Goal: Participate in discussion: Engage in conversation with other users on a specific topic

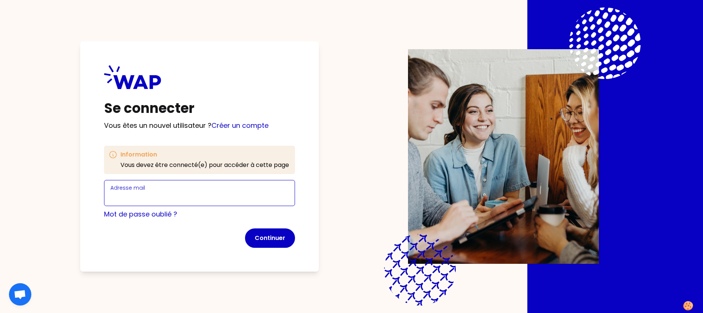
click at [172, 196] on input "Adresse mail" at bounding box center [199, 197] width 178 height 10
type input "[PERSON_NAME][EMAIL_ADDRESS][PERSON_NAME][DOMAIN_NAME]"
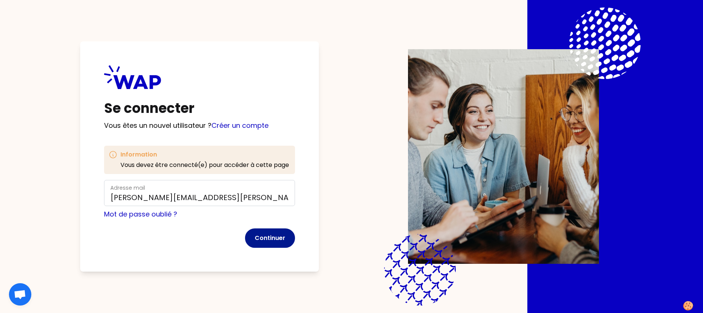
click at [272, 237] on button "Continuer" at bounding box center [270, 238] width 50 height 19
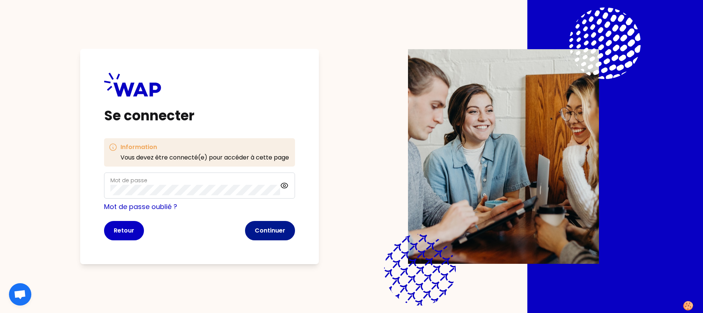
click at [289, 225] on button "Continuer" at bounding box center [270, 230] width 50 height 19
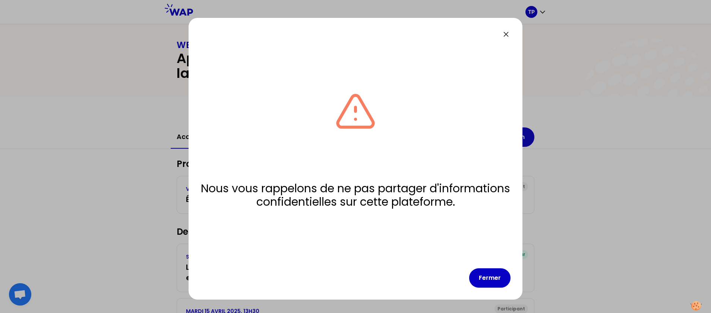
click at [506, 288] on div "Nous vous rappelons de ne pas partager d'informations confidentielles sur cette…" at bounding box center [356, 159] width 334 height 282
click at [495, 282] on button "Fermer" at bounding box center [489, 277] width 41 height 19
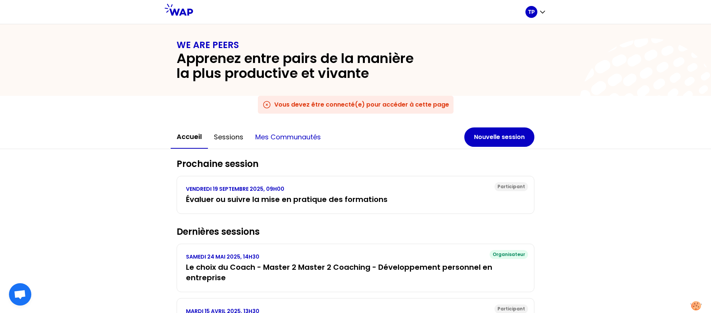
click at [282, 133] on button "Mes communautés" at bounding box center [288, 137] width 78 height 22
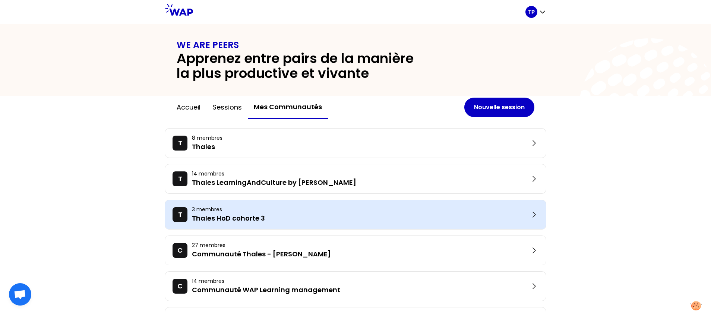
click at [273, 215] on p "Thales HoD cohorte 3" at bounding box center [361, 218] width 338 height 10
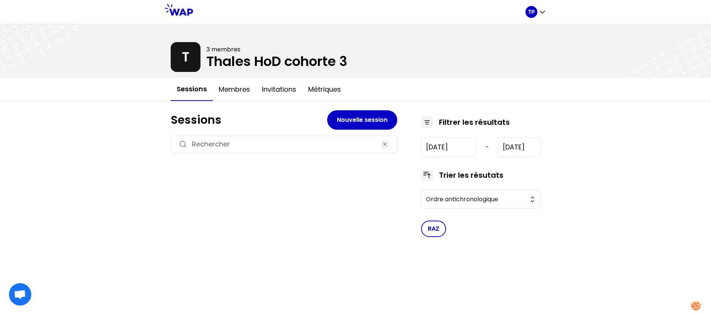
type input "[DATE]"
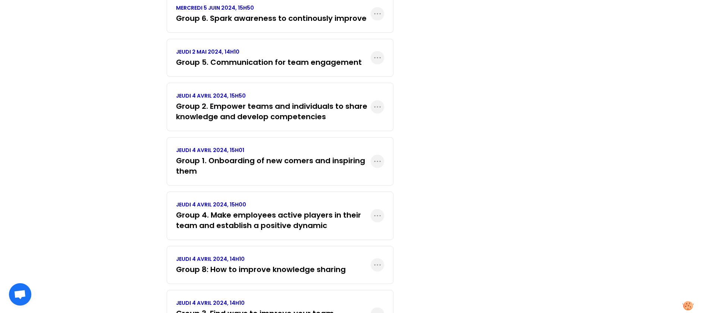
scroll to position [290, 0]
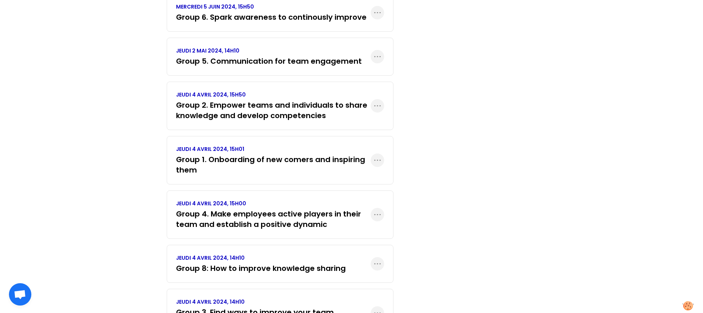
click at [279, 163] on h3 "Group 1. Onboarding of new comers and inspiring them" at bounding box center [273, 164] width 195 height 21
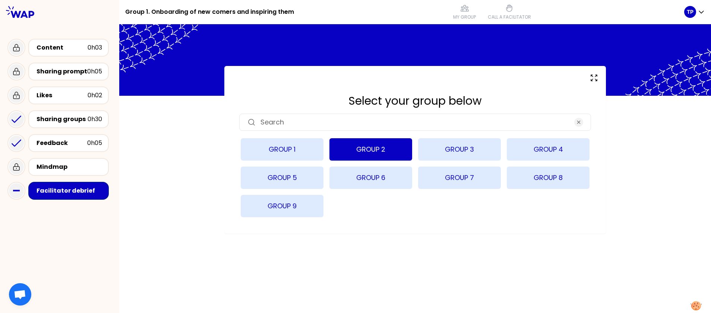
click at [370, 148] on button "Group 2" at bounding box center [371, 149] width 83 height 22
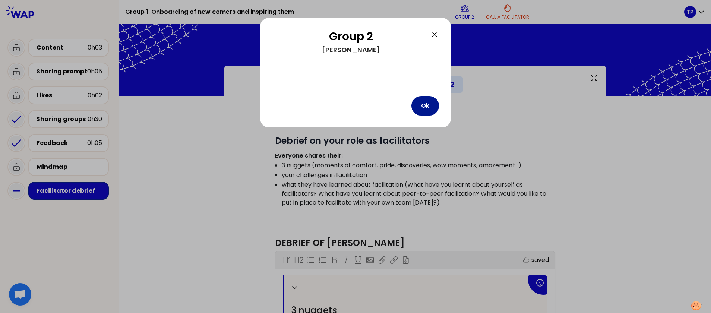
click at [427, 107] on button "Ok" at bounding box center [426, 105] width 28 height 19
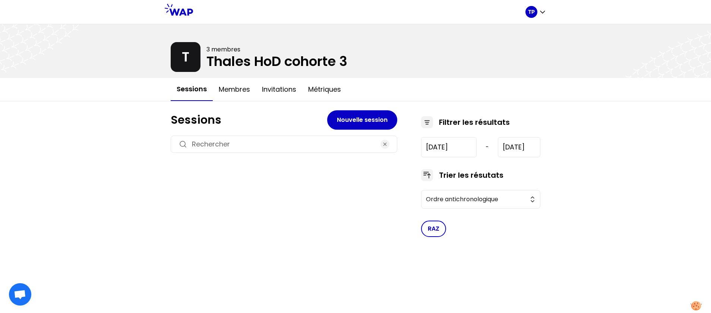
type input "[DATE]"
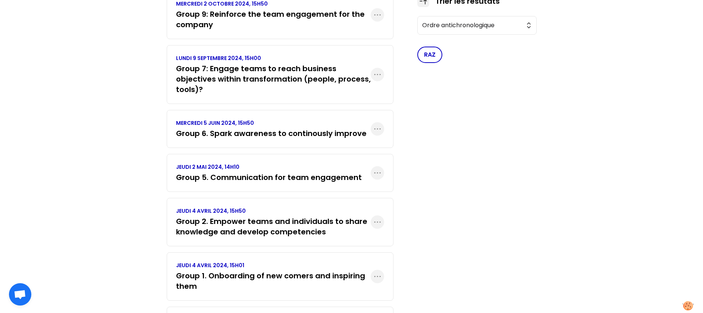
scroll to position [174, 0]
click at [249, 231] on h3 "Group 2. Empower teams and individuals to share knowledge and develop competenc…" at bounding box center [273, 226] width 195 height 21
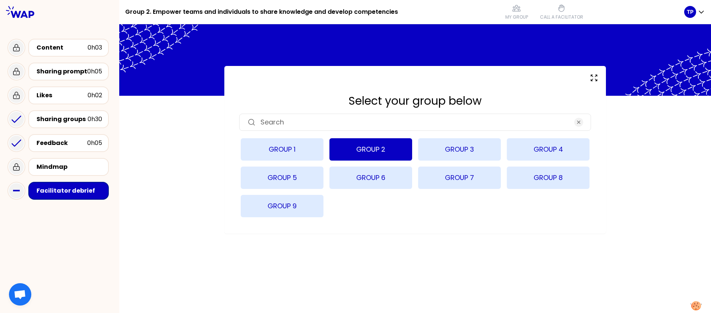
click at [379, 158] on button "Group 2" at bounding box center [371, 149] width 83 height 22
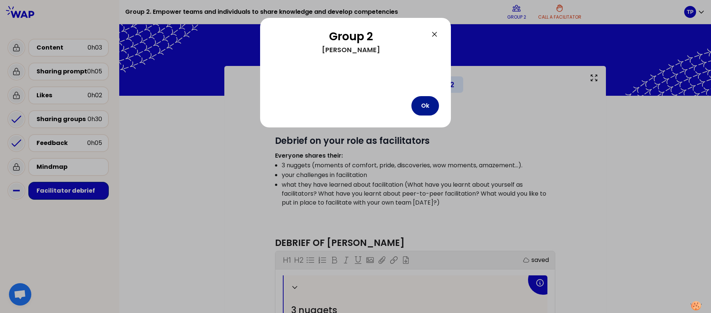
click at [433, 103] on button "Ok" at bounding box center [426, 105] width 28 height 19
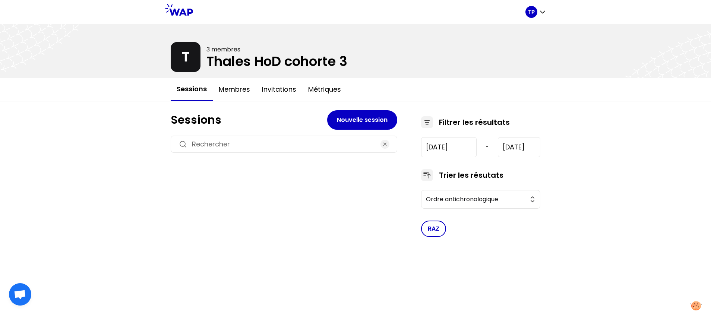
type input "[DATE]"
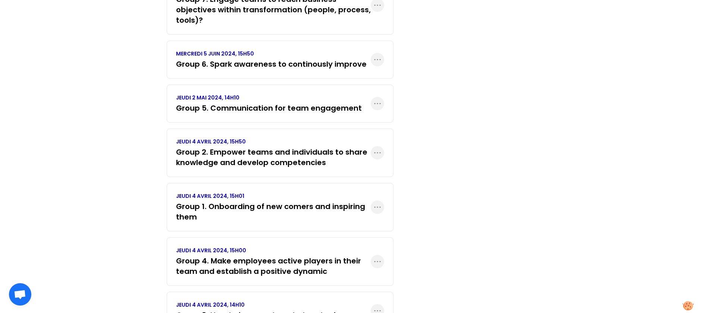
scroll to position [240, 0]
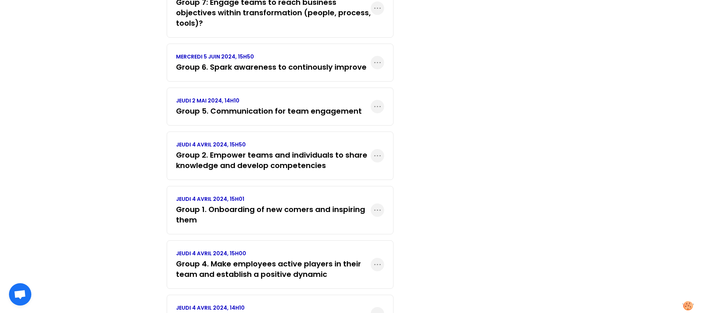
click at [207, 271] on h3 "Group 4. Make employees active players in their team and establish a positive d…" at bounding box center [273, 269] width 195 height 21
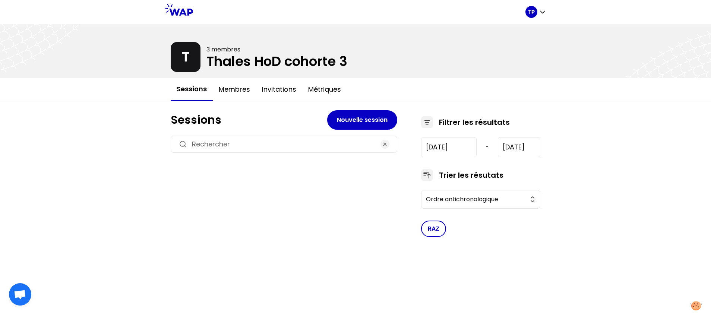
type input "[DATE]"
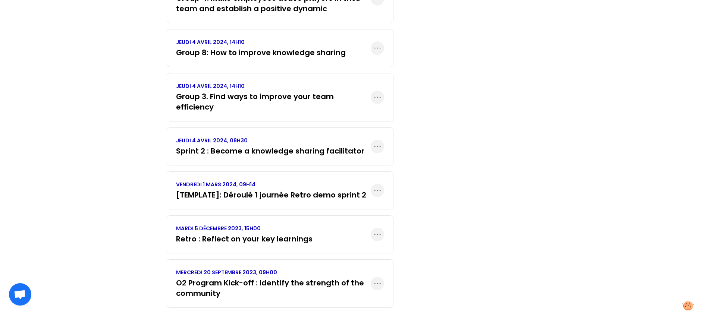
scroll to position [515, 0]
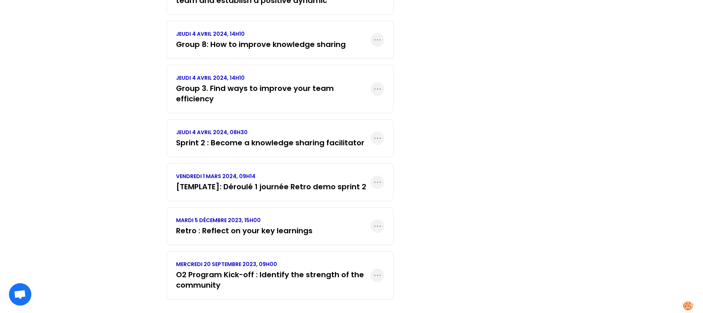
click at [247, 270] on h3 "O2 Program Kick-off : Identify the strength of the community" at bounding box center [273, 280] width 195 height 21
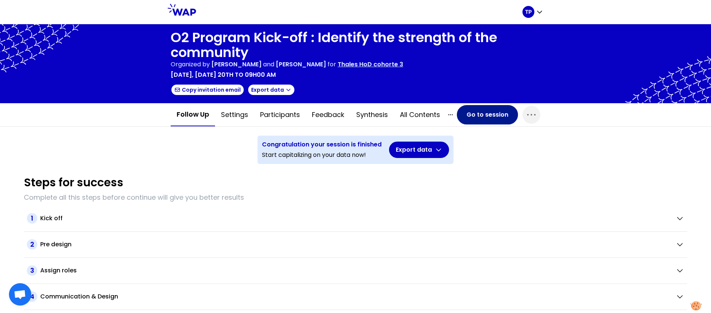
click at [503, 114] on button "Go to session" at bounding box center [487, 114] width 61 height 19
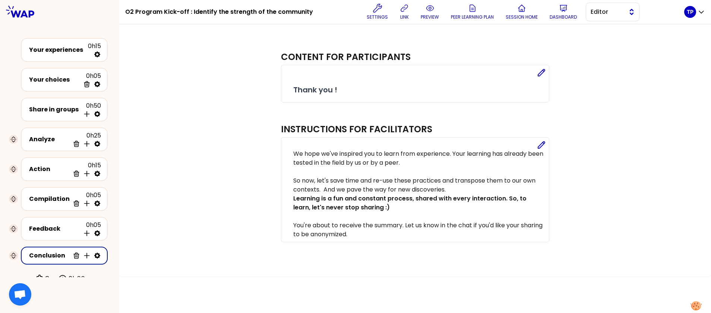
click at [606, 13] on span "Editor" at bounding box center [608, 11] width 34 height 9
click at [603, 41] on span "Facilitator" at bounding box center [617, 42] width 32 height 9
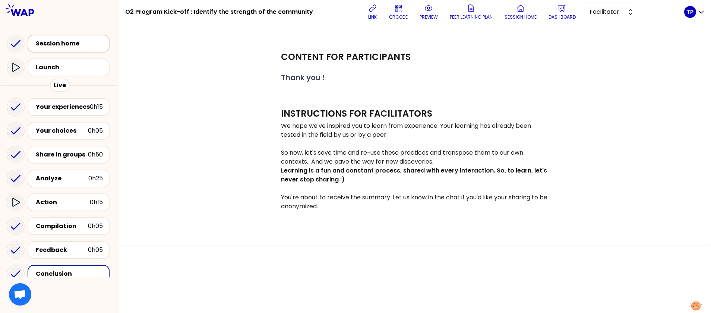
click at [45, 44] on div "Session home" at bounding box center [71, 43] width 70 height 9
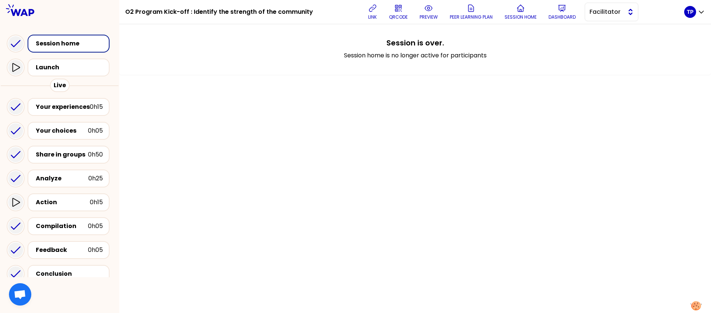
click at [603, 13] on span "Facilitator" at bounding box center [607, 11] width 34 height 9
click at [605, 28] on span "Editor" at bounding box center [616, 30] width 32 height 9
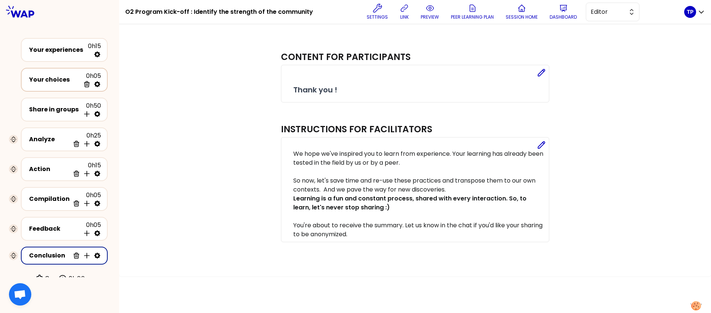
click at [70, 78] on div "Your choices" at bounding box center [54, 79] width 51 height 9
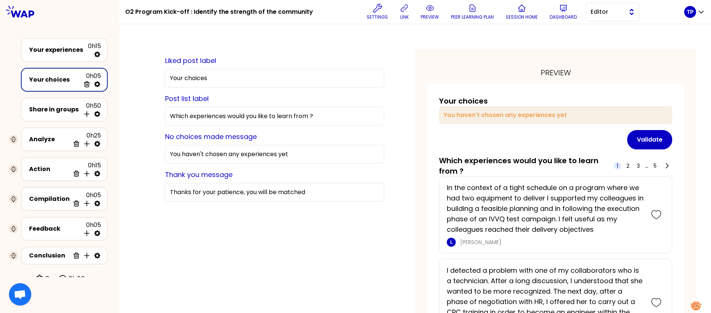
click at [601, 15] on span "Editor" at bounding box center [608, 11] width 34 height 9
click at [601, 42] on li "Facilitator" at bounding box center [612, 43] width 53 height 12
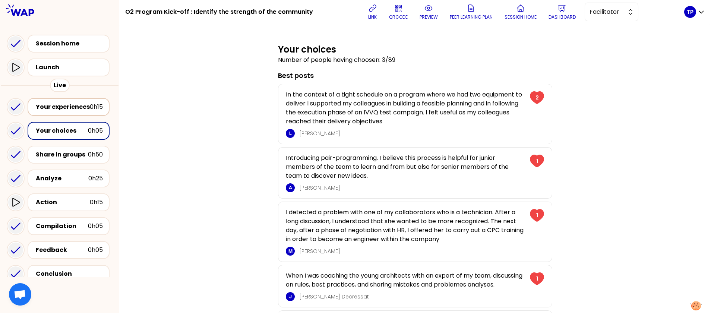
click at [52, 107] on div "Your experiences" at bounding box center [63, 107] width 54 height 9
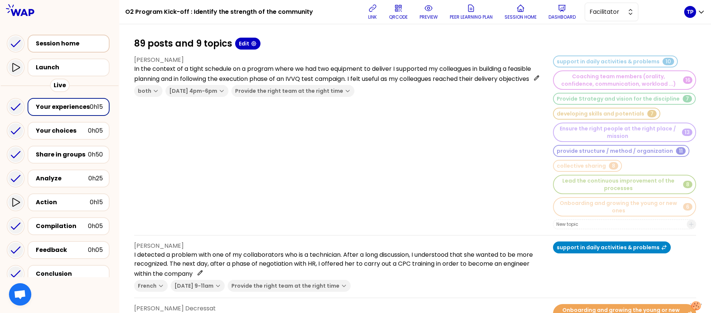
click at [82, 44] on div "Session home" at bounding box center [71, 43] width 70 height 9
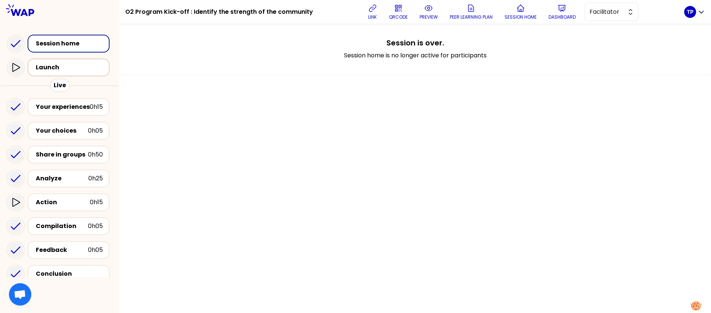
click at [80, 65] on div "Launch" at bounding box center [71, 67] width 70 height 9
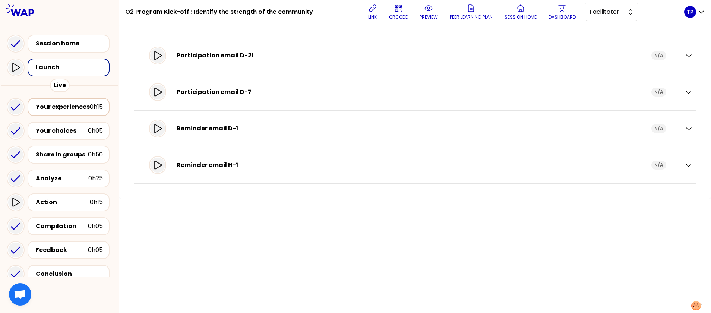
click at [76, 105] on div "Your experiences" at bounding box center [63, 107] width 54 height 9
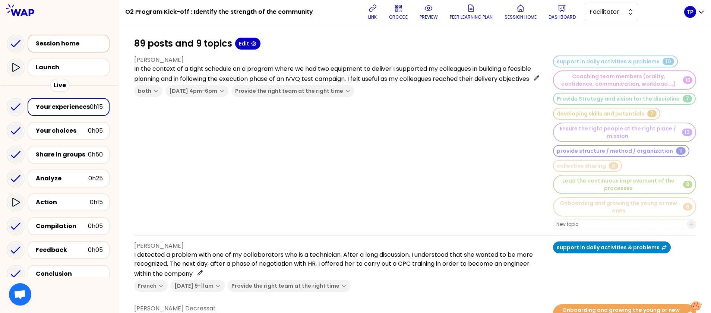
click at [75, 45] on div "Session home" at bounding box center [71, 43] width 70 height 9
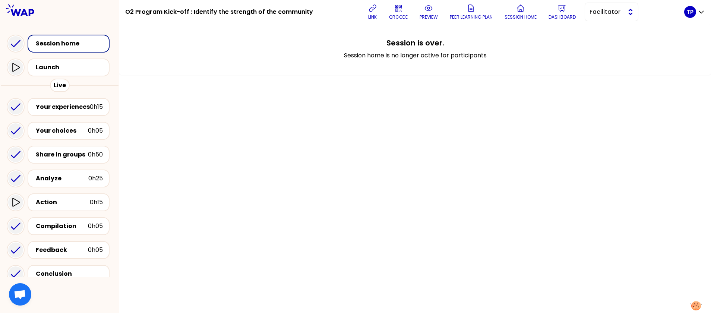
click at [612, 10] on span "Facilitator" at bounding box center [607, 11] width 34 height 9
click at [611, 33] on span "Editor" at bounding box center [616, 30] width 32 height 9
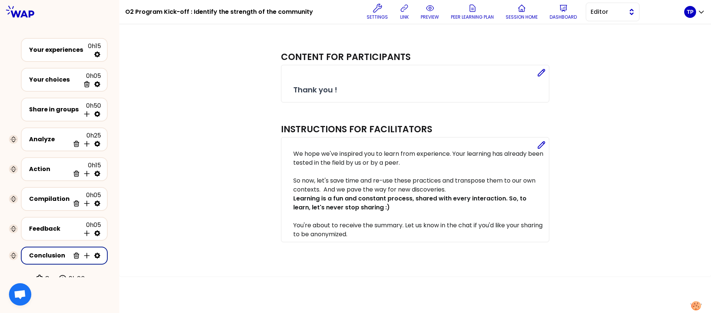
click at [617, 12] on span "Editor" at bounding box center [608, 11] width 34 height 9
click at [617, 40] on span "Facilitator" at bounding box center [617, 42] width 32 height 9
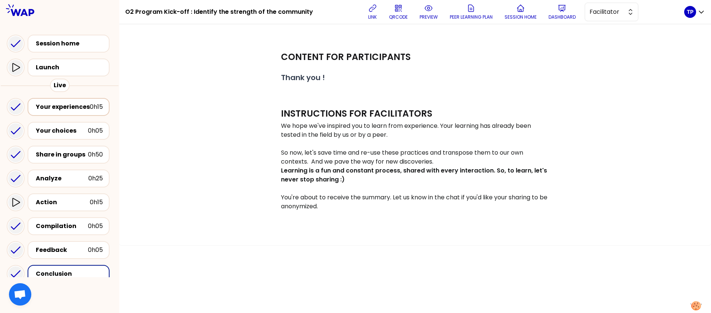
click at [65, 105] on div "Your experiences" at bounding box center [63, 107] width 54 height 9
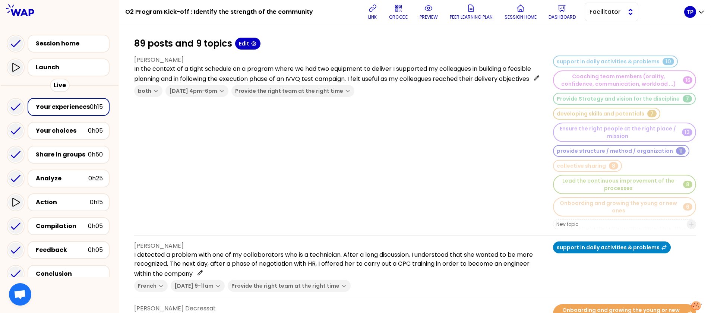
click at [598, 13] on span "Facilitator" at bounding box center [607, 11] width 34 height 9
click at [598, 29] on li "Editor" at bounding box center [611, 31] width 53 height 12
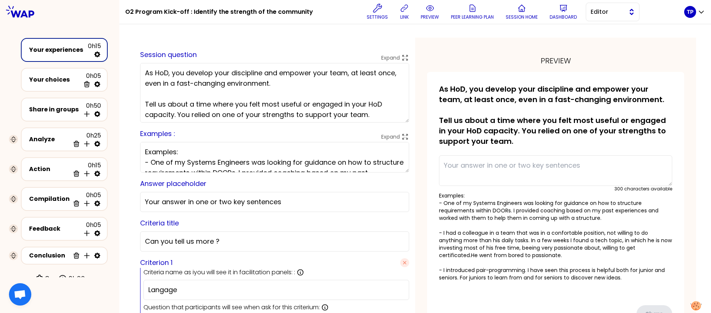
click at [605, 15] on span "Editor" at bounding box center [608, 11] width 34 height 9
click at [610, 40] on span "Facilitator" at bounding box center [617, 42] width 32 height 9
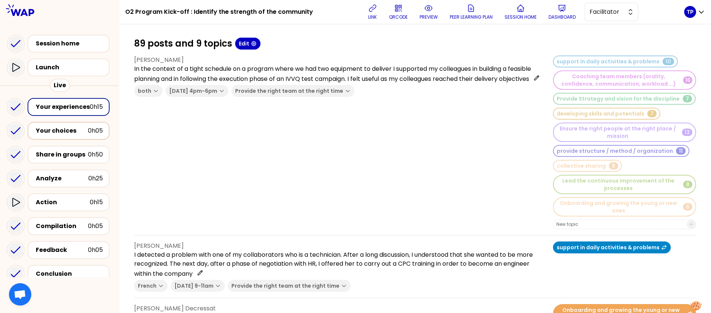
click at [70, 128] on div "Your choices" at bounding box center [62, 130] width 52 height 9
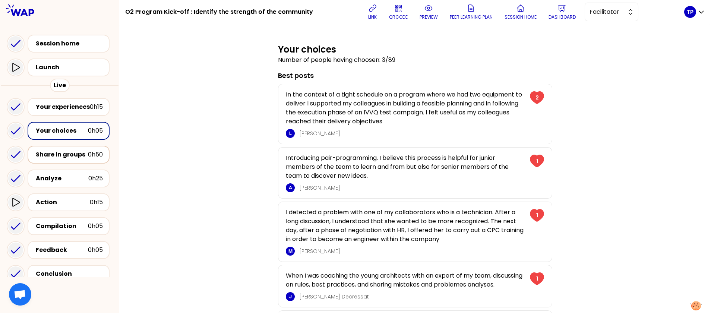
click at [70, 153] on div "Share in groups" at bounding box center [62, 154] width 52 height 9
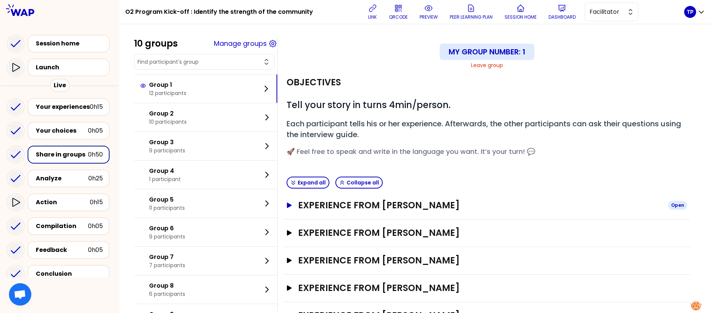
click at [362, 209] on h3 "Experience from [PERSON_NAME]" at bounding box center [480, 205] width 364 height 12
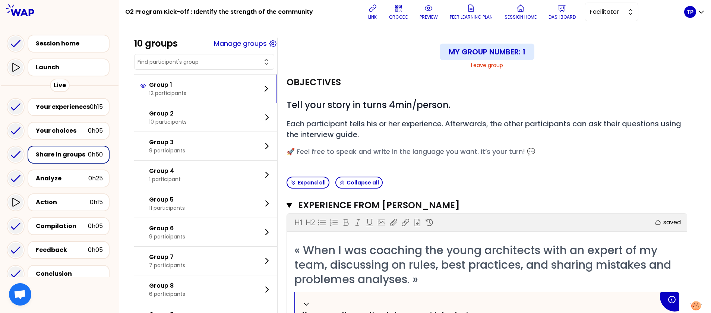
scroll to position [56, 0]
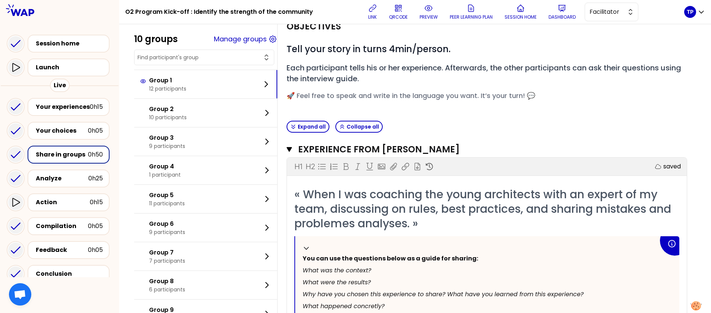
click at [44, 155] on div "Share in groups" at bounding box center [62, 154] width 52 height 9
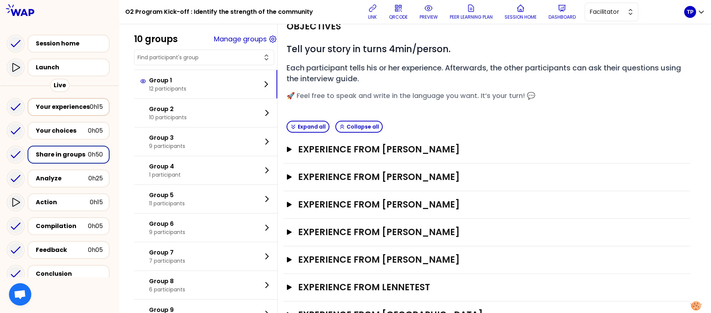
click at [64, 106] on div "Your experiences" at bounding box center [63, 107] width 54 height 9
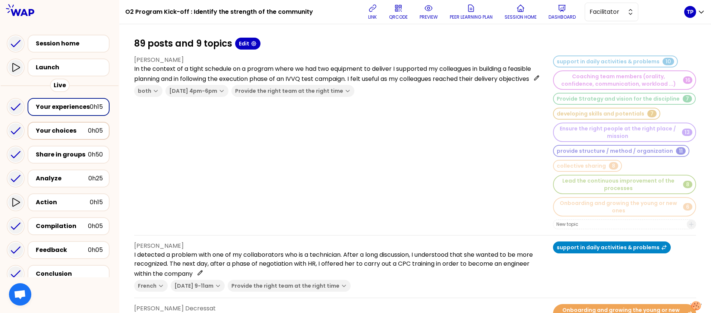
click at [59, 133] on div "Your choices" at bounding box center [62, 130] width 52 height 9
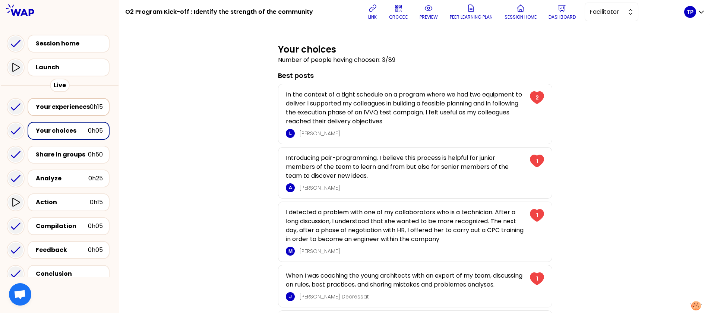
click at [58, 110] on div "Your experiences" at bounding box center [63, 107] width 54 height 9
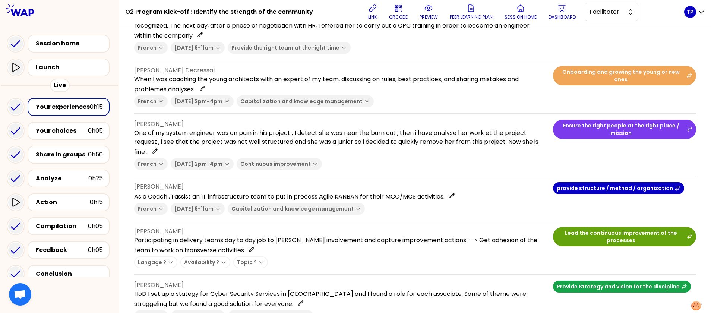
scroll to position [280, 0]
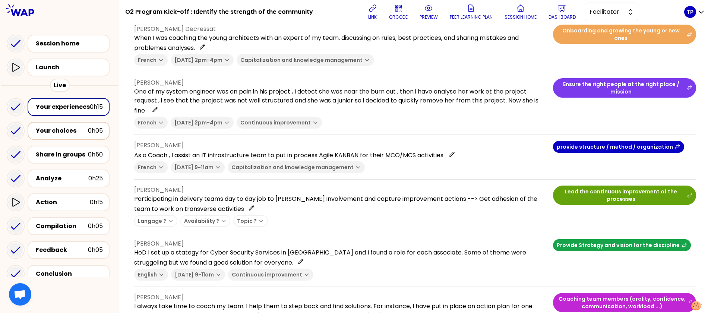
click at [66, 132] on div "Your choices" at bounding box center [62, 130] width 52 height 9
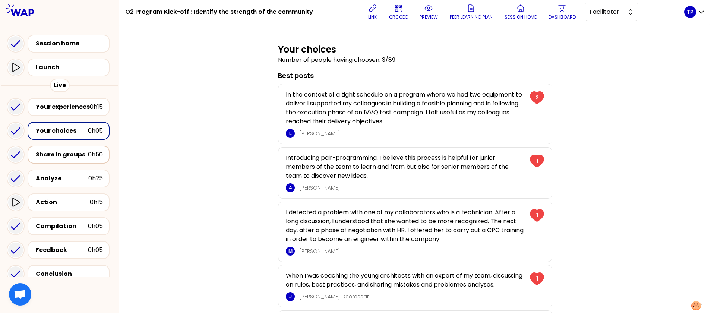
click at [52, 150] on div "Share in groups 0h50" at bounding box center [68, 155] width 69 height 10
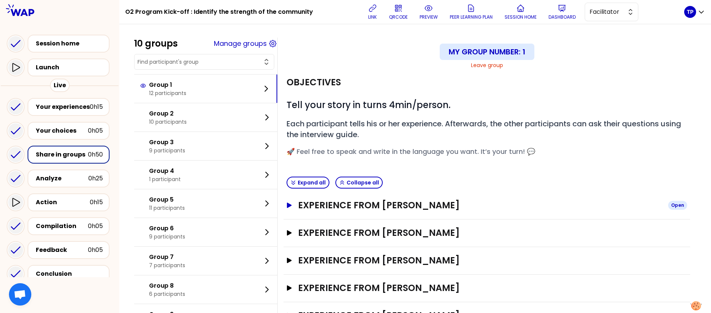
click at [447, 207] on h3 "Experience from [PERSON_NAME]" at bounding box center [480, 205] width 364 height 12
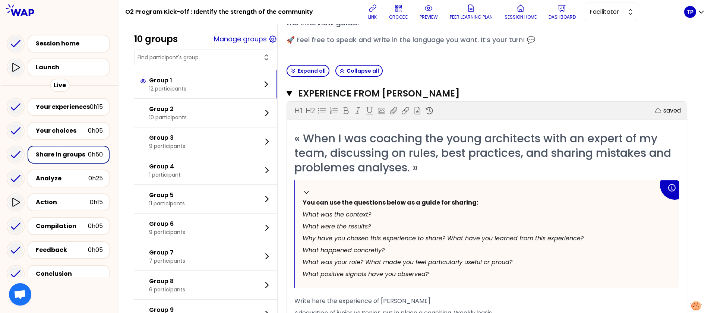
scroll to position [168, 0]
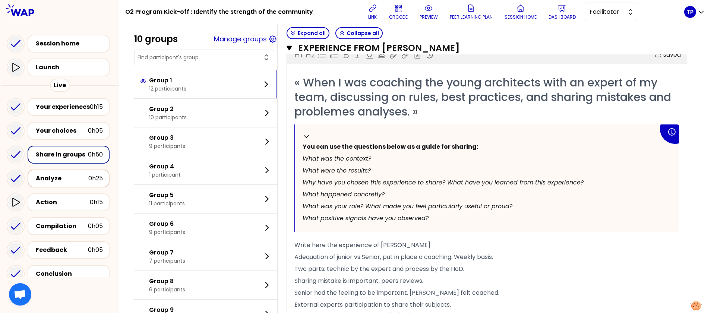
click at [69, 180] on div "Analyze" at bounding box center [62, 178] width 53 height 9
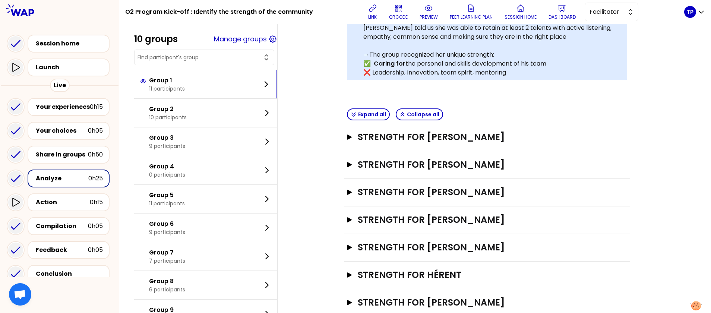
scroll to position [168, 0]
click at [60, 199] on div "Action" at bounding box center [63, 202] width 54 height 9
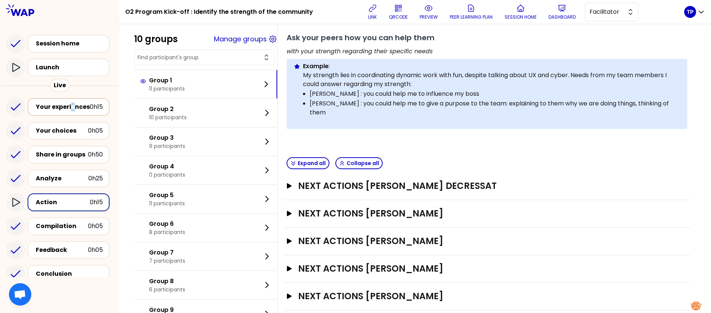
click at [73, 108] on div "Your experiences" at bounding box center [63, 107] width 54 height 9
